Goal: Use online tool/utility: Utilize a website feature to perform a specific function

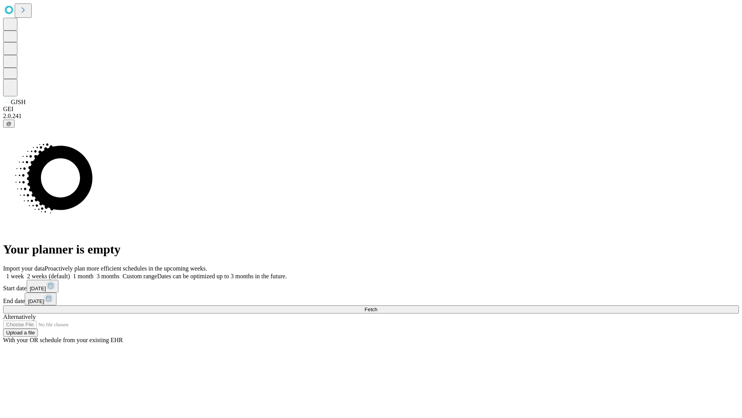
click at [377, 306] on span "Fetch" at bounding box center [371, 309] width 13 height 6
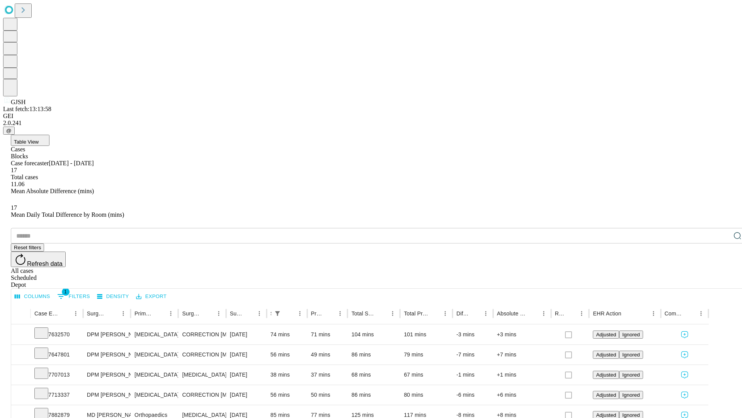
click at [39, 139] on span "Table View" at bounding box center [26, 142] width 25 height 6
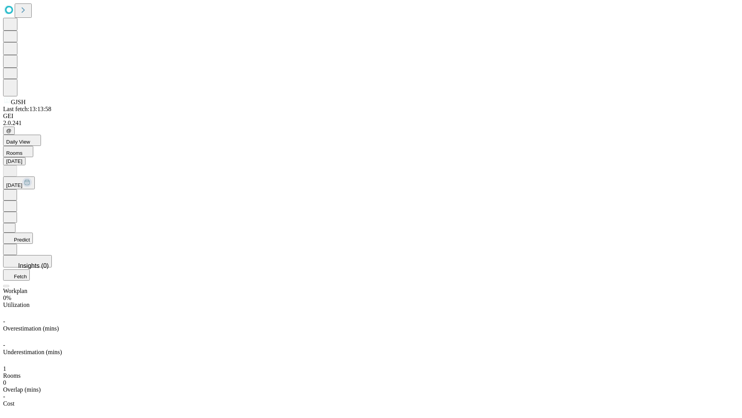
click at [33, 232] on button "Predict" at bounding box center [18, 237] width 30 height 11
